Goal: Purchase product/service

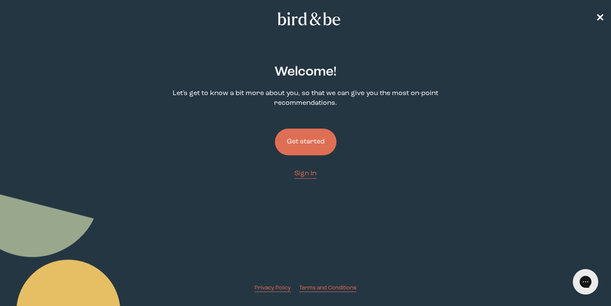
click at [310, 146] on button "Get started" at bounding box center [306, 142] width 62 height 27
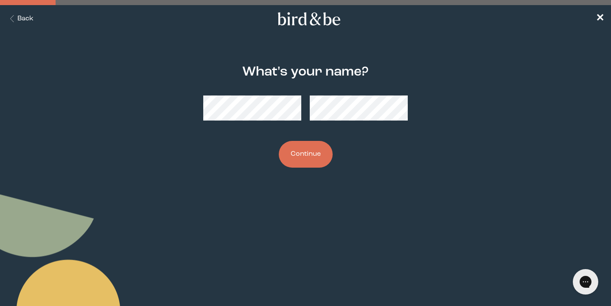
click at [292, 151] on button "Continue" at bounding box center [306, 154] width 54 height 27
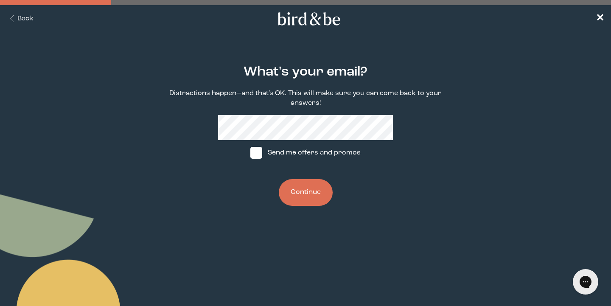
click at [308, 188] on button "Continue" at bounding box center [306, 192] width 54 height 27
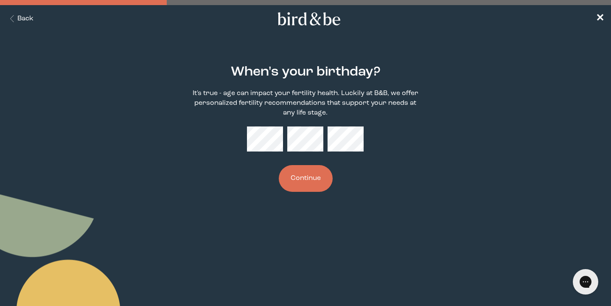
click at [316, 167] on button "Continue" at bounding box center [306, 178] width 54 height 27
click at [390, 197] on div "When's your birthday? It's true - age can impact your fertility health. Luckily…" at bounding box center [305, 128] width 292 height 154
click at [298, 168] on button "Continue" at bounding box center [306, 178] width 54 height 27
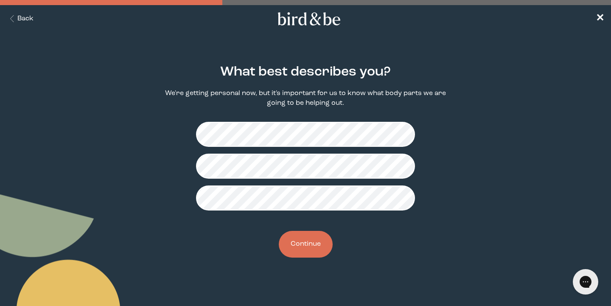
click at [299, 246] on button "Continue" at bounding box center [306, 244] width 54 height 27
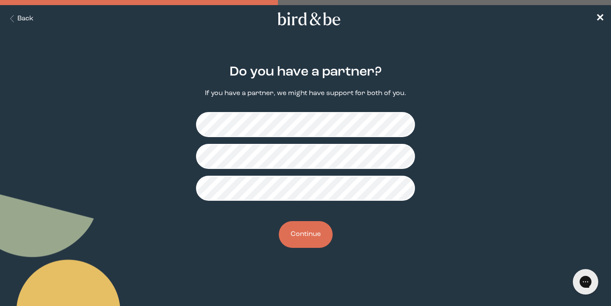
click at [298, 236] on button "Continue" at bounding box center [306, 234] width 54 height 27
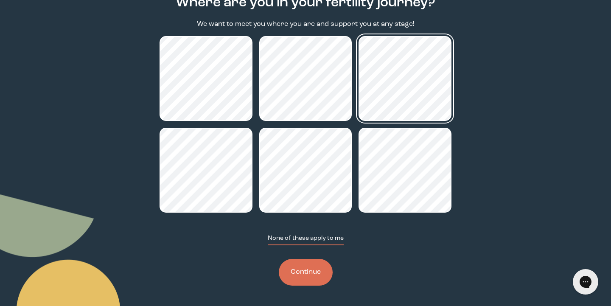
scroll to position [70, 0]
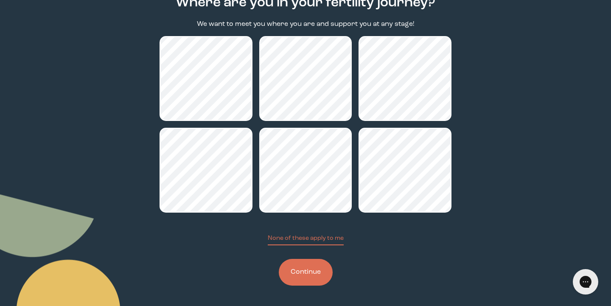
click at [308, 273] on button "Continue" at bounding box center [306, 272] width 54 height 27
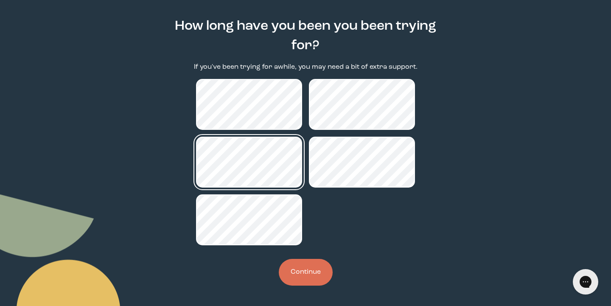
scroll to position [46, 0]
click at [315, 273] on button "Continue" at bounding box center [306, 272] width 54 height 27
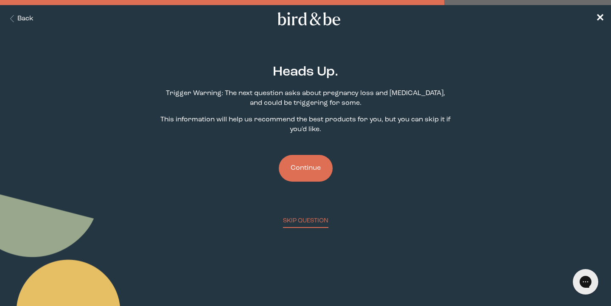
click at [298, 162] on button "Continue" at bounding box center [306, 168] width 54 height 27
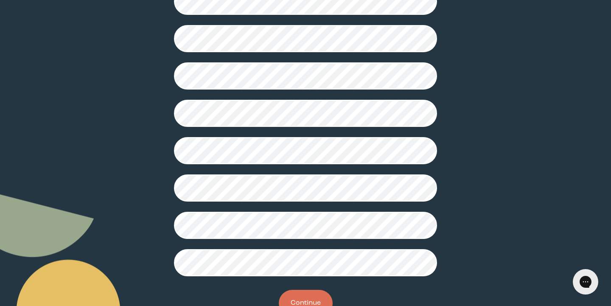
scroll to position [197, 0]
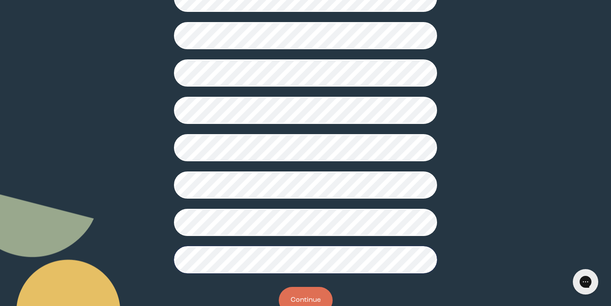
click at [313, 296] on button "Continue" at bounding box center [306, 300] width 54 height 27
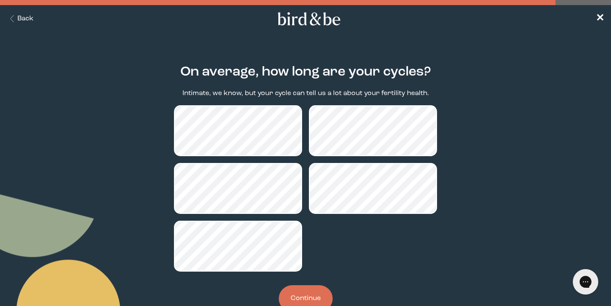
click at [310, 304] on button "Continue" at bounding box center [306, 298] width 54 height 27
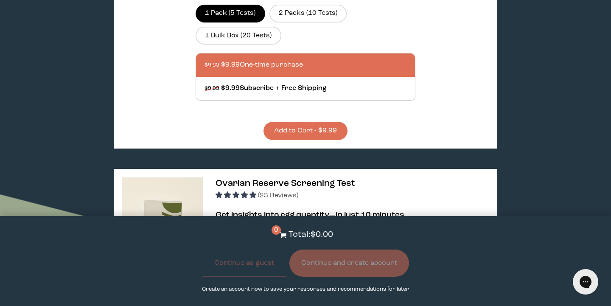
scroll to position [1071, 0]
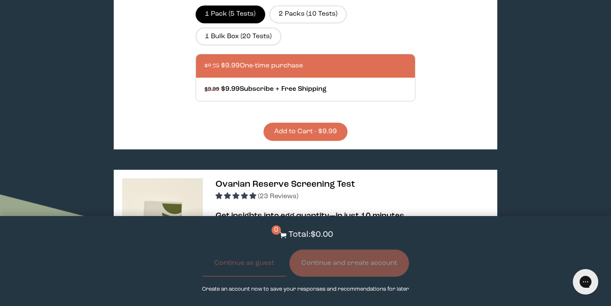
click at [315, 123] on button "Add to Cart - $9.99" at bounding box center [305, 132] width 84 height 18
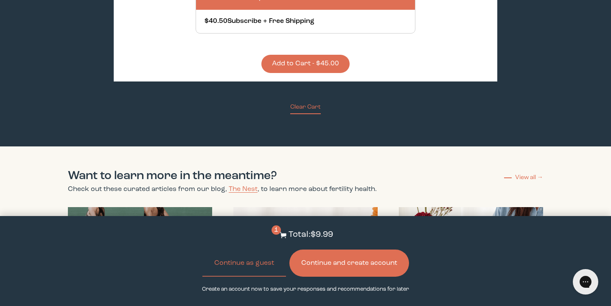
scroll to position [2806, 0]
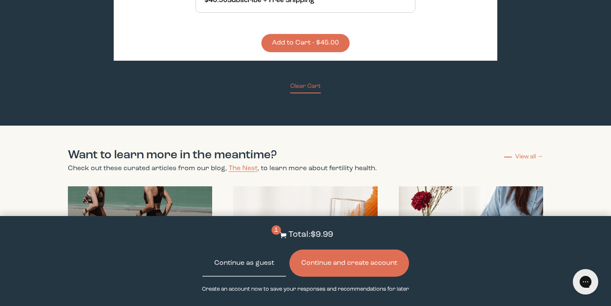
click at [256, 260] on button "Continue as guest" at bounding box center [244, 262] width 84 height 27
